Goal: Task Accomplishment & Management: Manage account settings

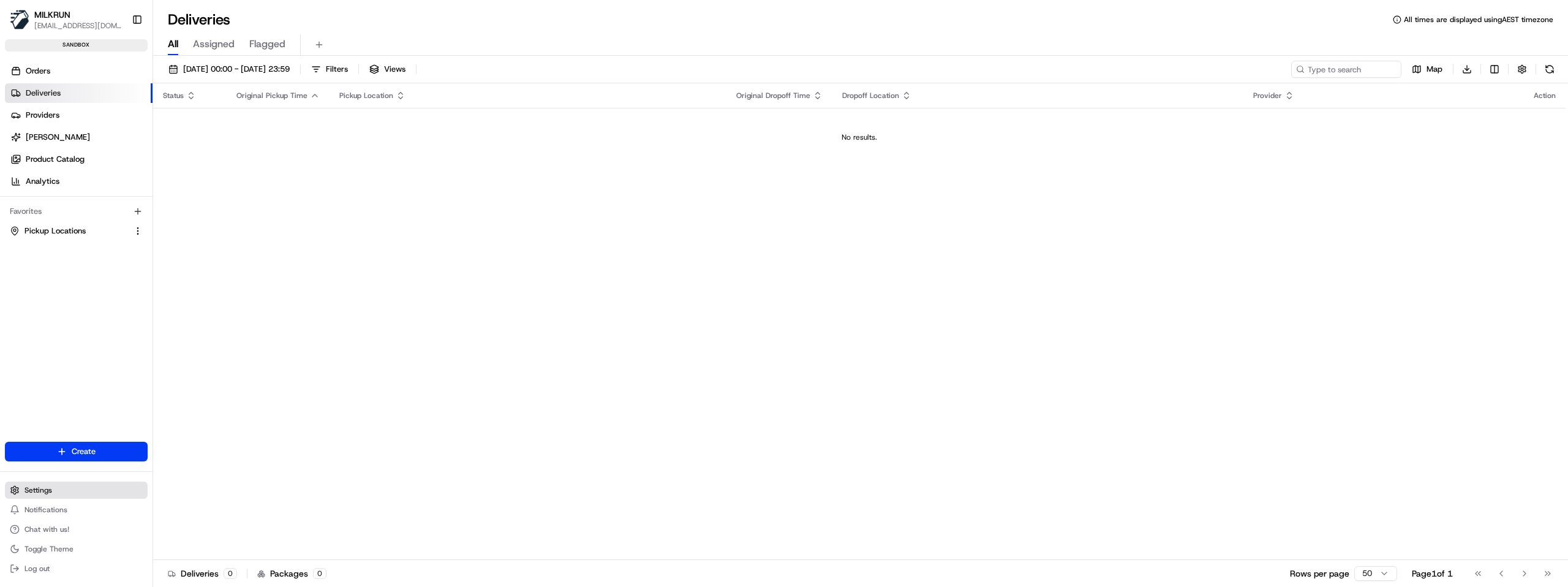
click at [49, 493] on span "Settings" at bounding box center [38, 490] width 27 height 10
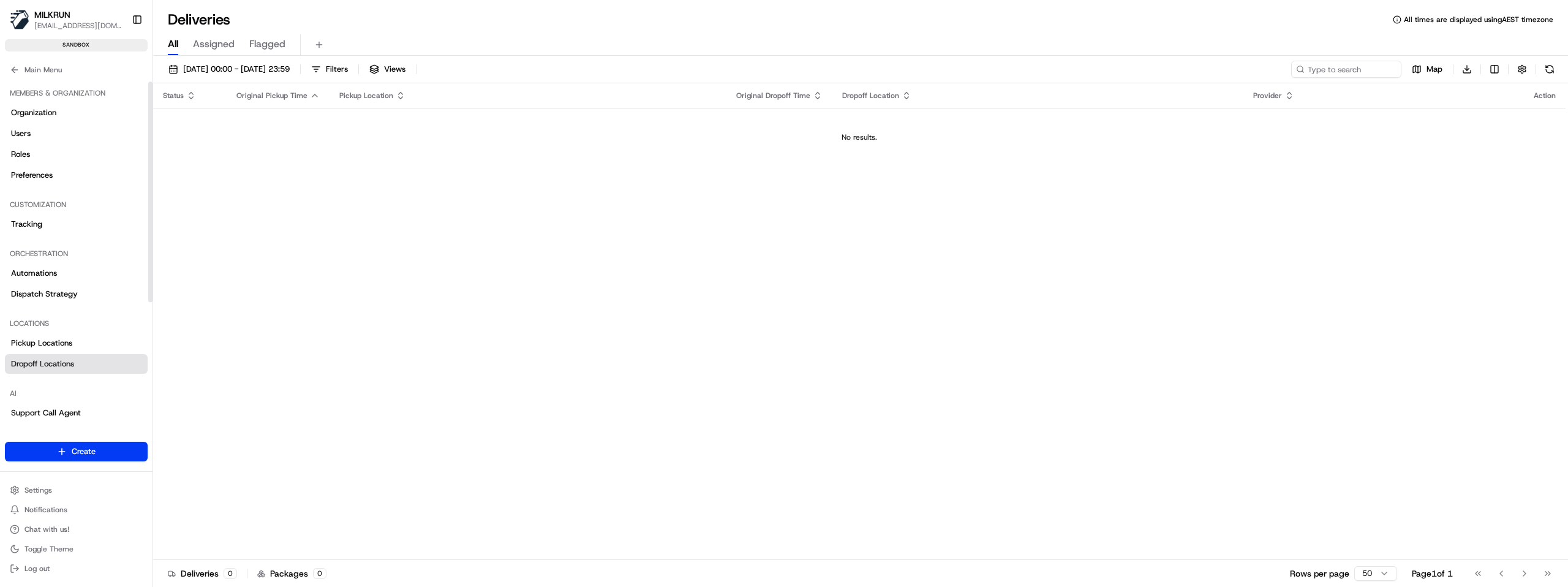
scroll to position [19, 0]
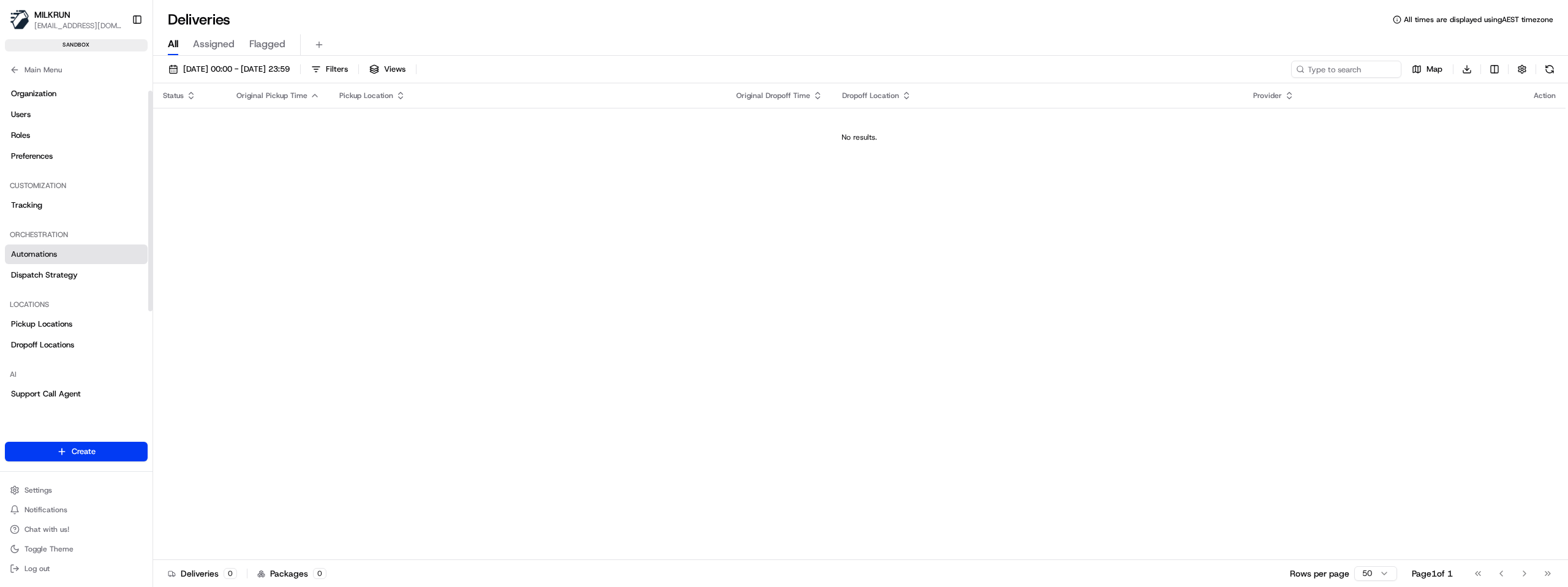
click at [38, 258] on span "Automations" at bounding box center [34, 254] width 46 height 11
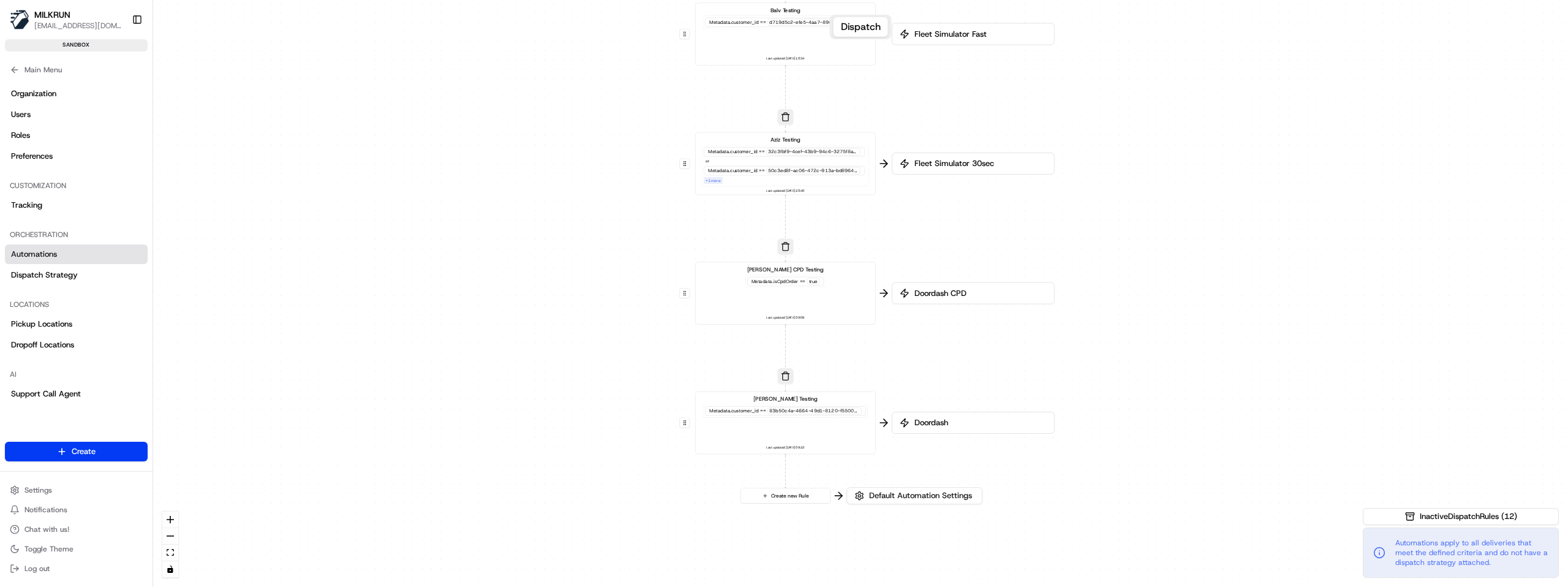
click at [913, 162] on span "Fleet Simulator 30sec" at bounding box center [979, 163] width 134 height 11
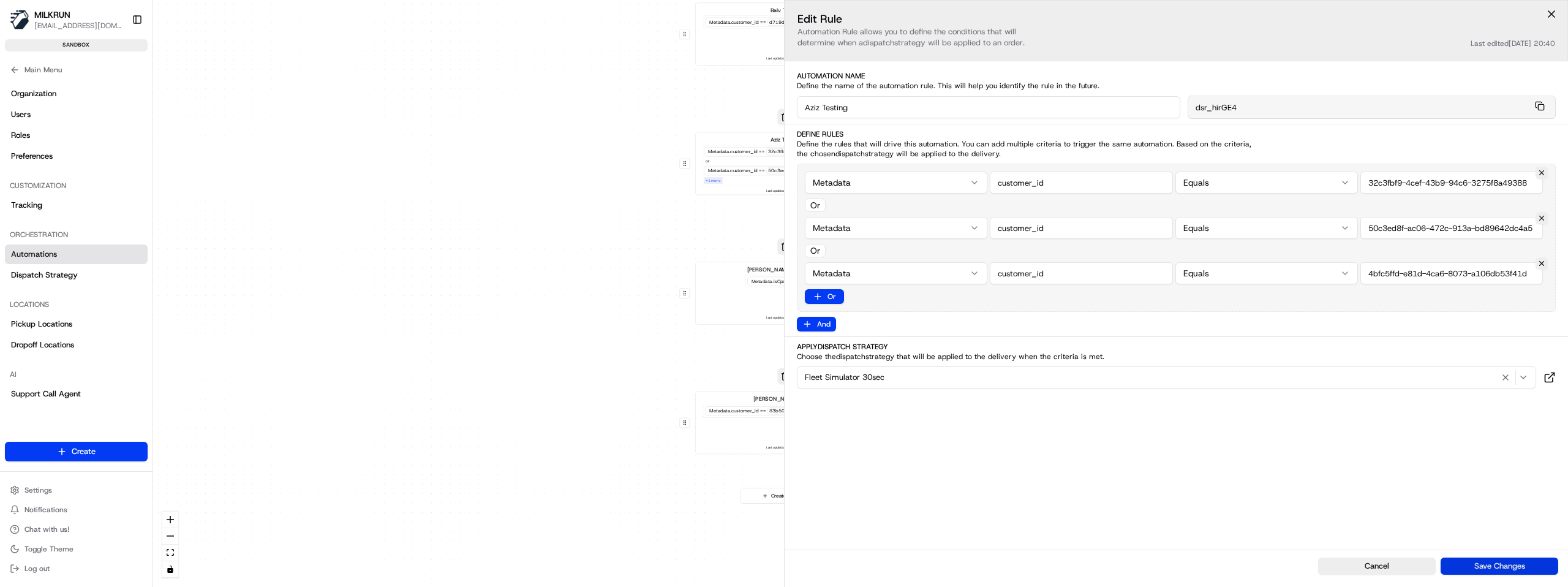
click at [1506, 566] on button "Save Changes" at bounding box center [1499, 566] width 118 height 17
